Goal: Task Accomplishment & Management: Use online tool/utility

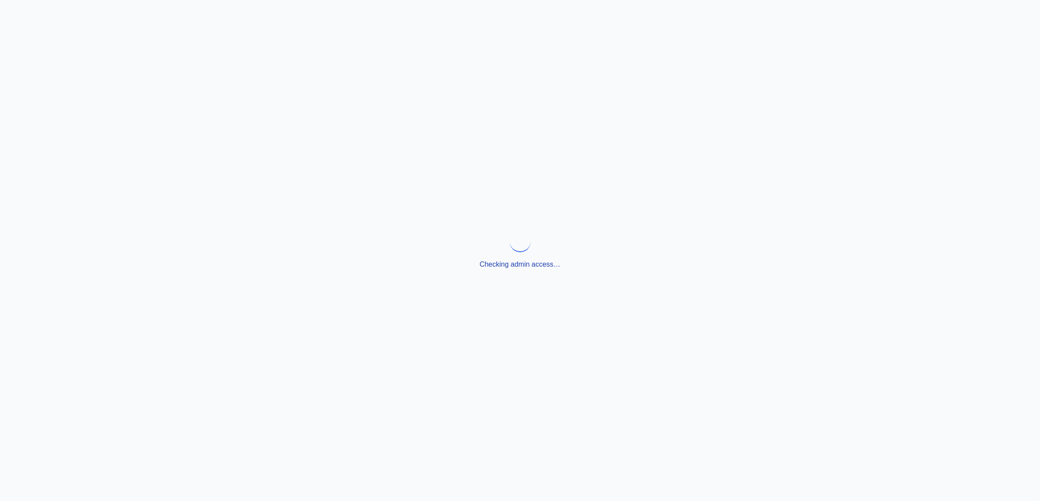
select select "**********"
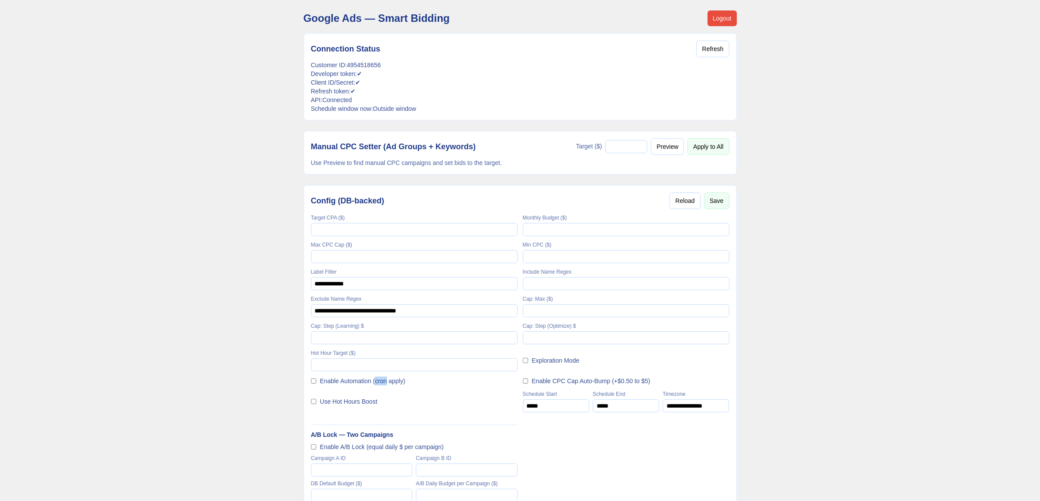
drag, startPoint x: 540, startPoint y: 475, endPoint x: 298, endPoint y: 11, distance: 522.8
copy main "Loremi Dol — Sitam Consect Adipis Elitseddoe Tempor Incidid Utlabore ET: 655185…"
drag, startPoint x: 256, startPoint y: 199, endPoint x: 258, endPoint y: 190, distance: 9.3
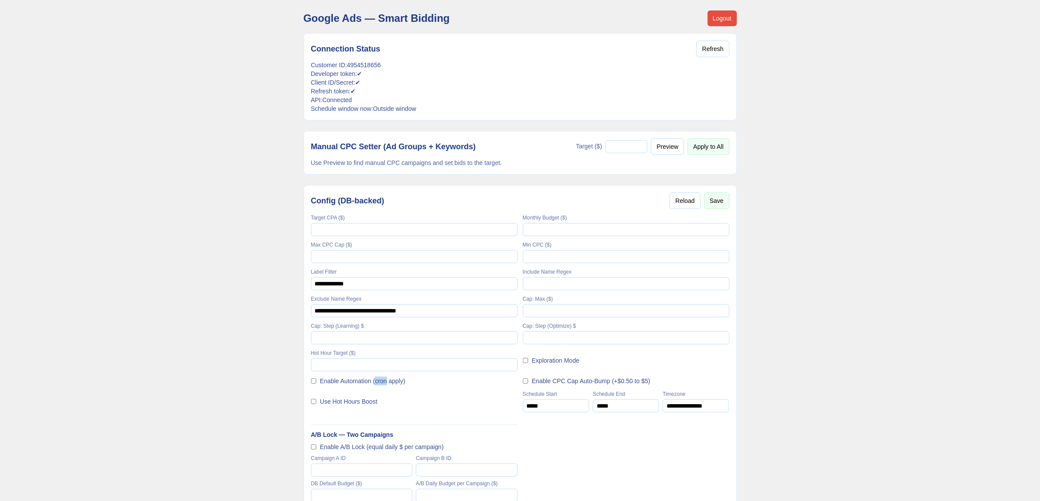
click at [339, 138] on div "Manual CPC Setter (Ad Groups + Keywords) Target ($) * Preview Apply to All Use …" at bounding box center [519, 153] width 433 height 44
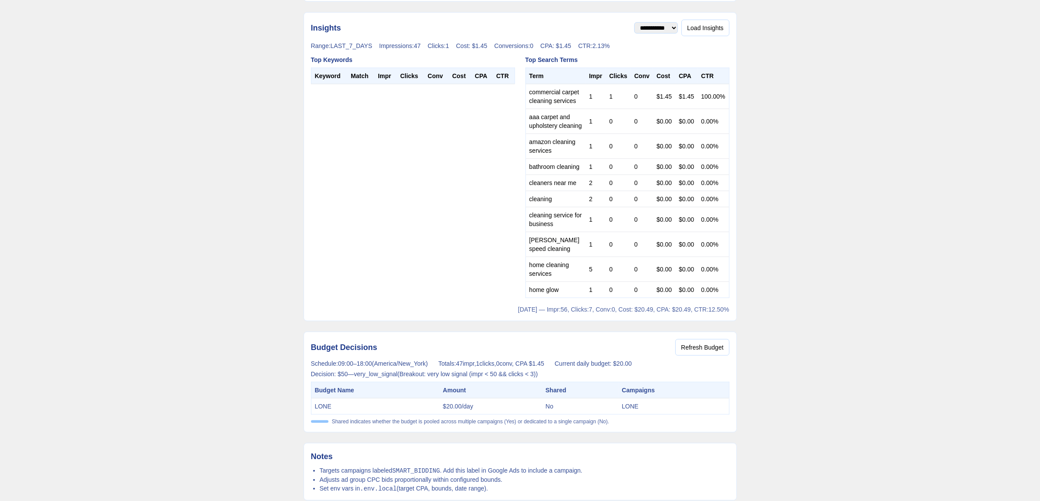
scroll to position [738, 0]
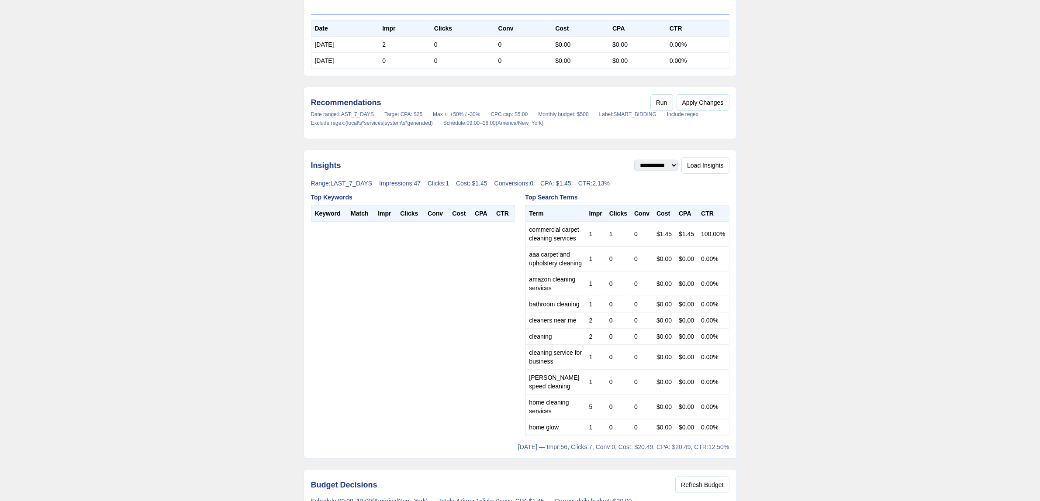
click at [698, 180] on div "**********" at bounding box center [519, 304] width 433 height 309
click at [700, 179] on div "**********" at bounding box center [519, 304] width 433 height 309
click at [710, 173] on button "Load Insights" at bounding box center [705, 165] width 48 height 17
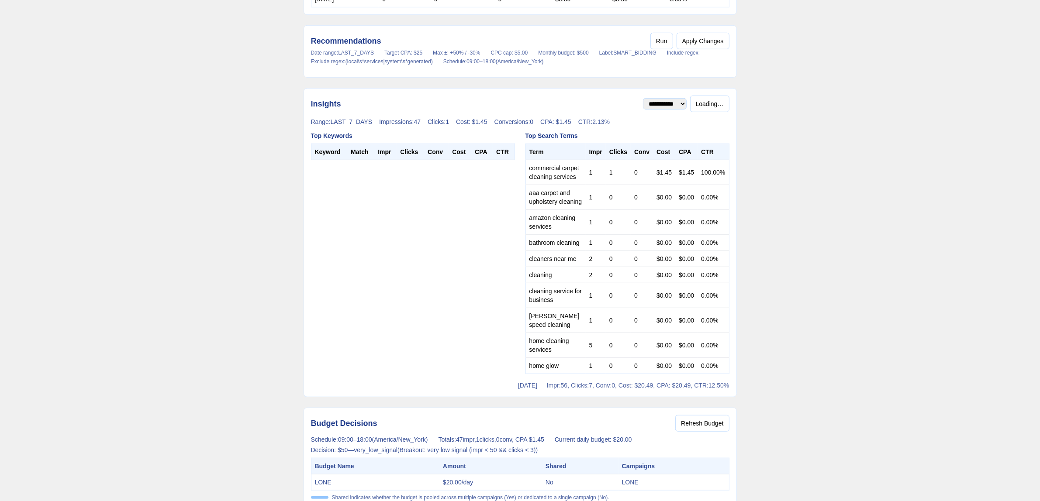
scroll to position [793, 0]
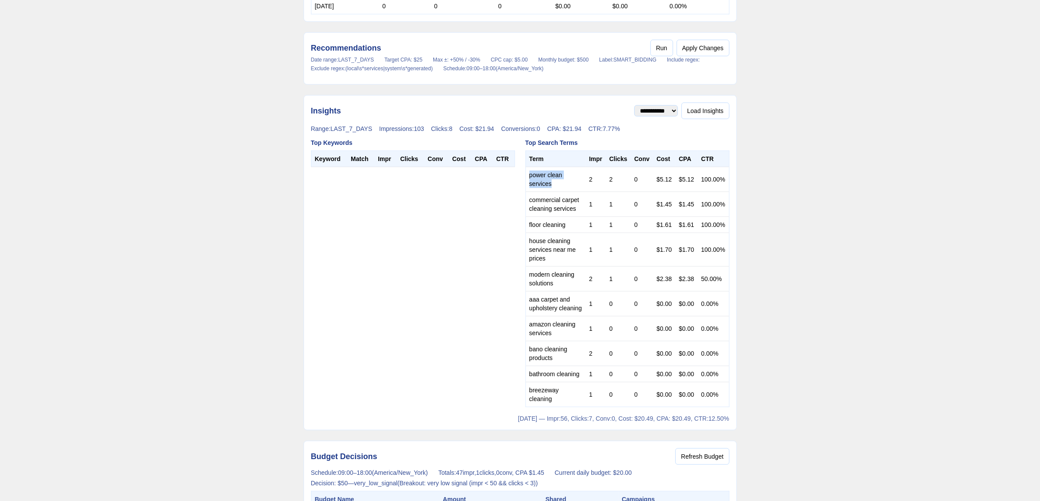
drag, startPoint x: 555, startPoint y: 188, endPoint x: 525, endPoint y: 181, distance: 31.3
click at [525, 181] on td "power clean services" at bounding box center [555, 179] width 60 height 25
copy td "power clean services"
drag, startPoint x: 566, startPoint y: 231, endPoint x: 527, endPoint y: 229, distance: 38.9
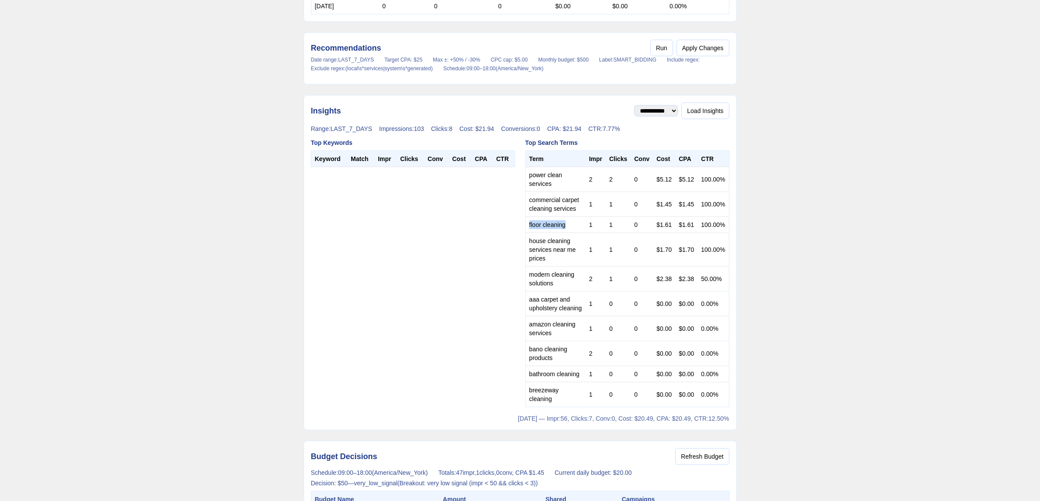
click at [527, 229] on td "floor cleaning" at bounding box center [555, 225] width 60 height 16
drag, startPoint x: 559, startPoint y: 290, endPoint x: 529, endPoint y: 278, distance: 32.2
click at [529, 278] on td "modern cleaning solutions" at bounding box center [555, 279] width 60 height 25
copy td "modern cleaning solutions"
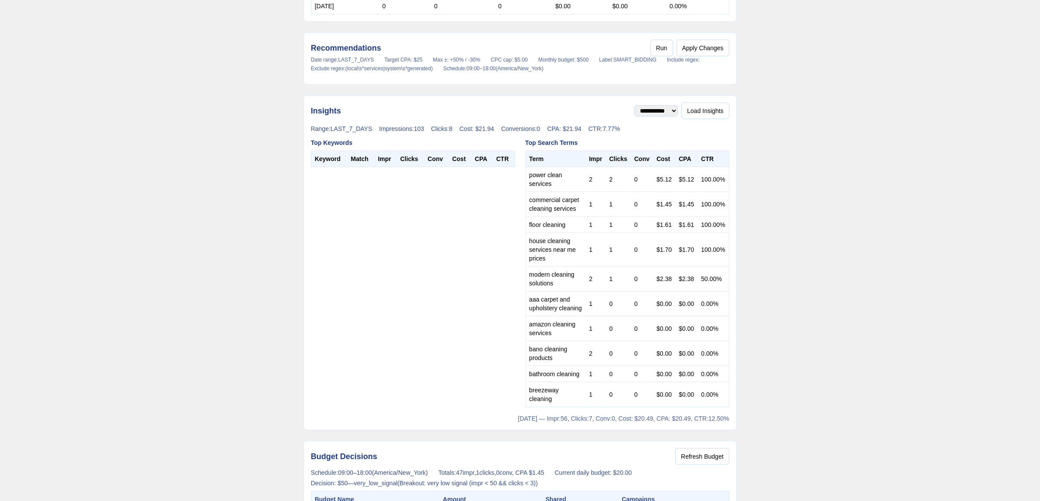
drag, startPoint x: 1042, startPoint y: 0, endPoint x: 119, endPoint y: 202, distance: 944.9
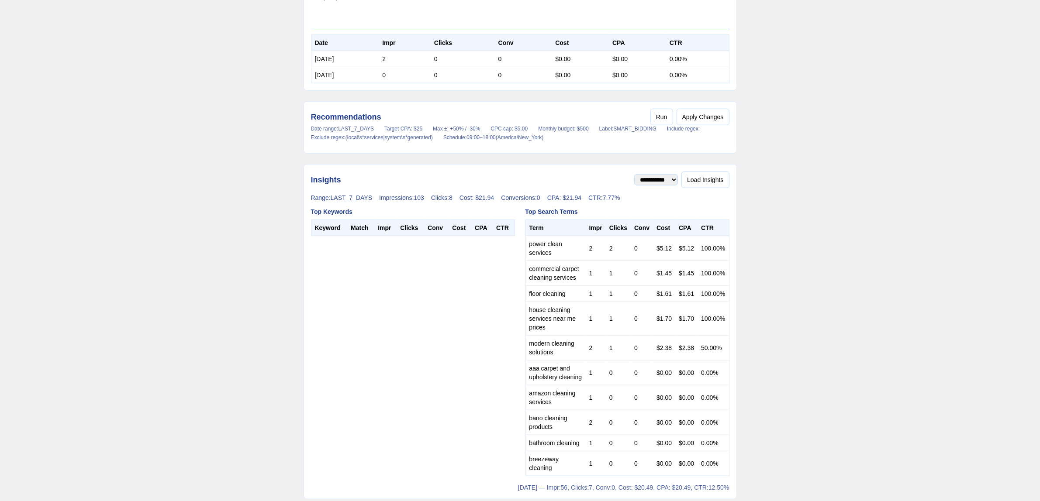
scroll to position [765, 0]
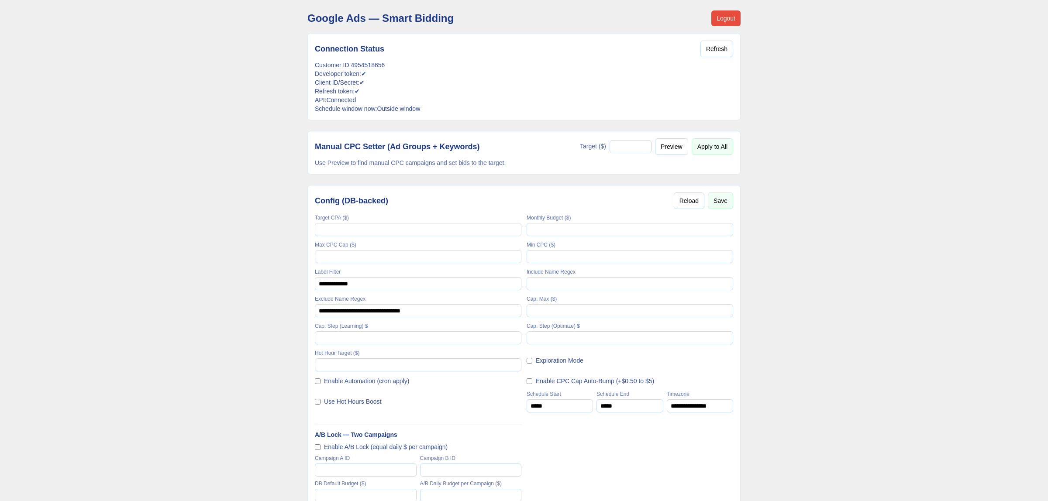
select select "**********"
